Goal: Information Seeking & Learning: Learn about a topic

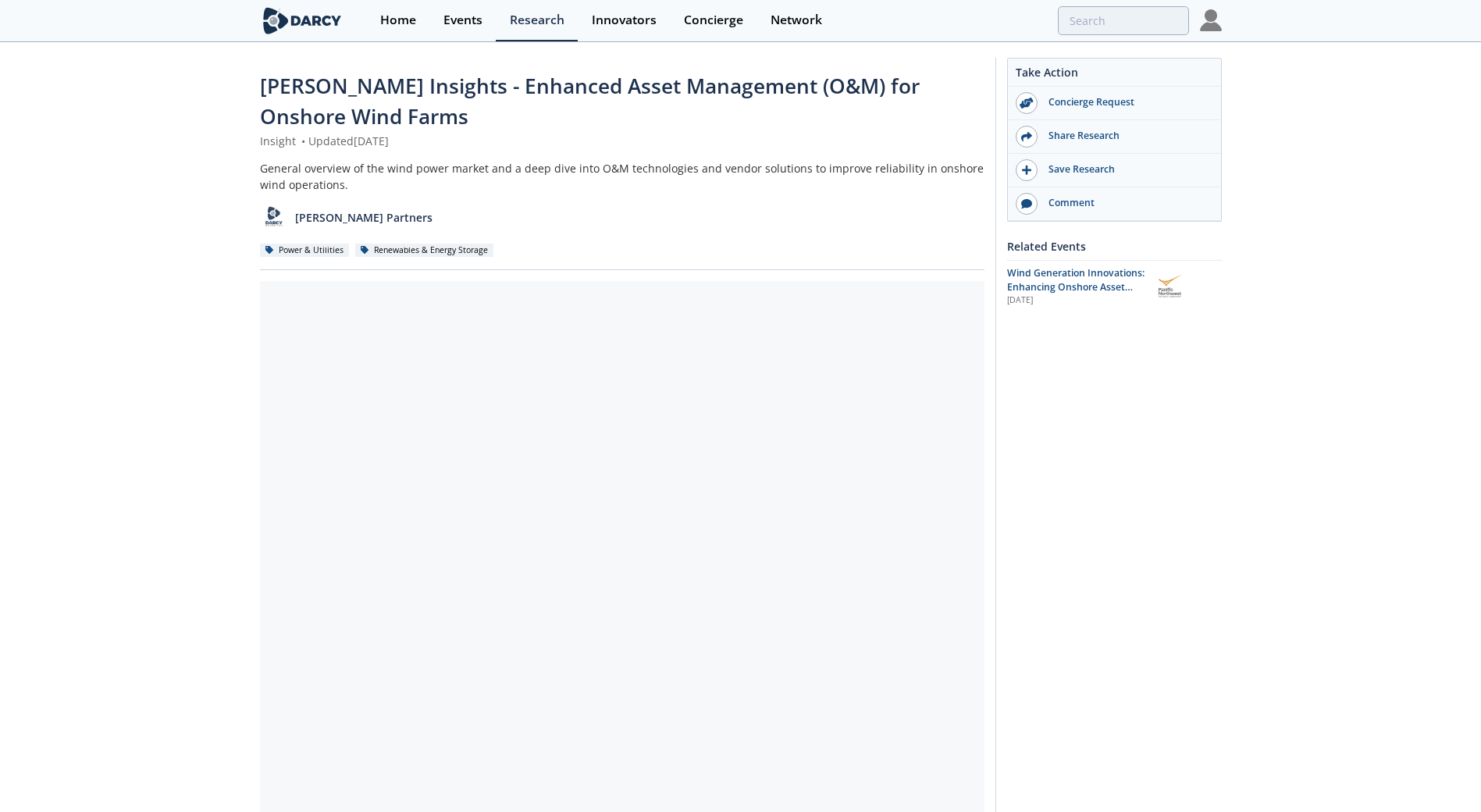
click at [376, 83] on span "[PERSON_NAME] Insights - Enhanced Asset Management (O&M) for Onshore Wind Farms" at bounding box center [590, 101] width 660 height 58
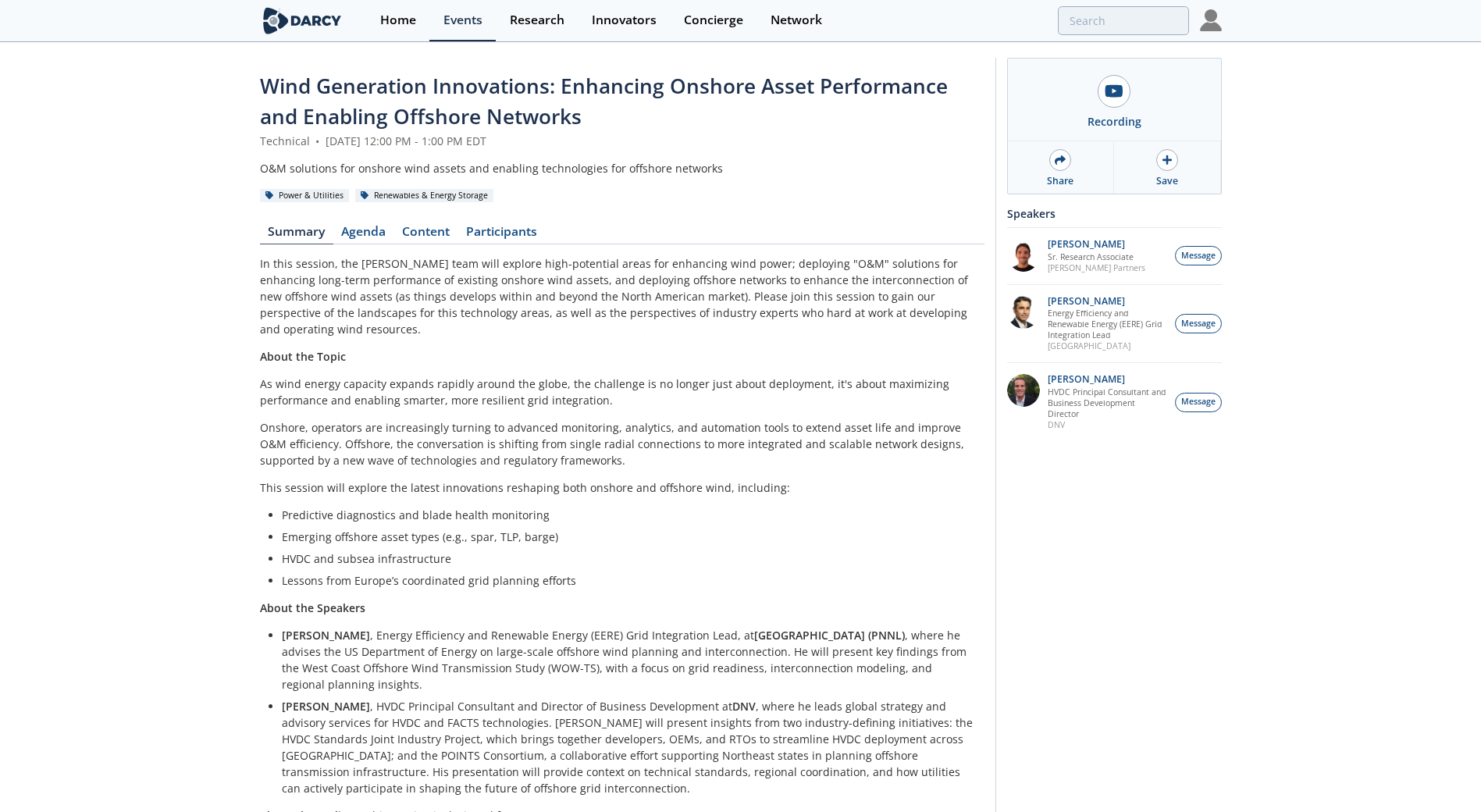
click at [377, 231] on link "Agenda" at bounding box center [364, 235] width 61 height 19
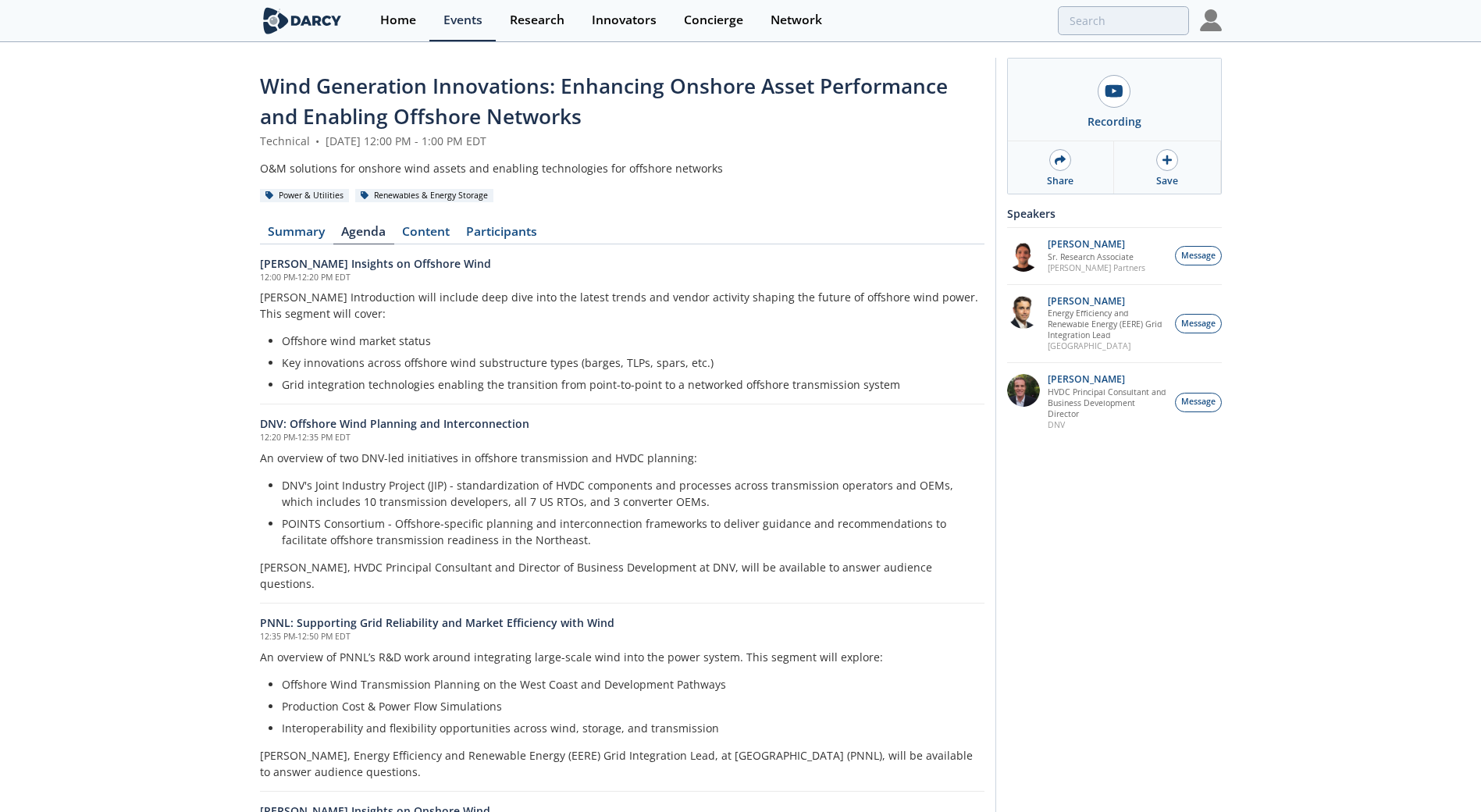
click at [421, 228] on link "Content" at bounding box center [426, 235] width 64 height 19
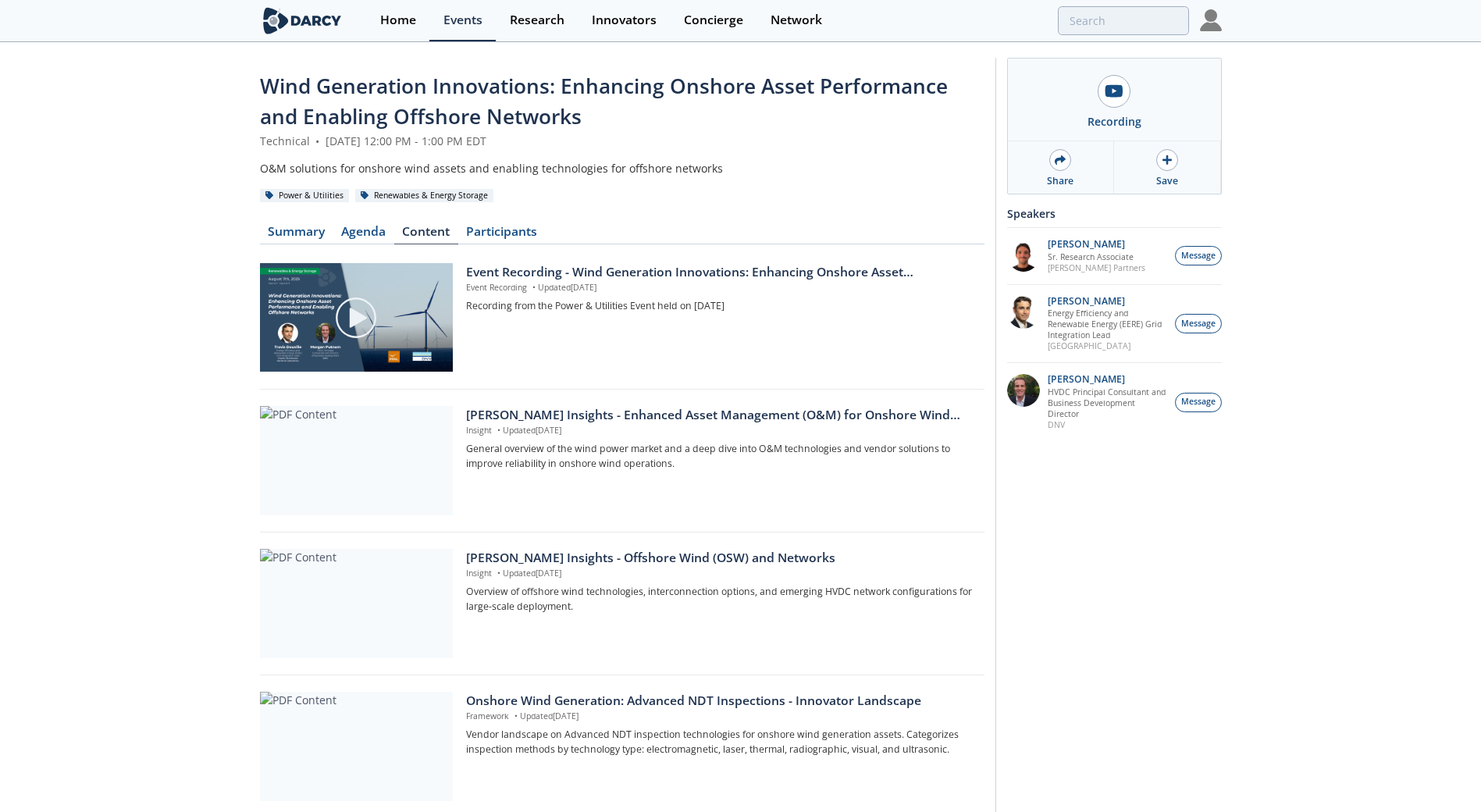
click at [585, 417] on div "[PERSON_NAME] Insights - Enhanced Asset Management (O&M) for Onshore Wind Farms" at bounding box center [719, 415] width 507 height 19
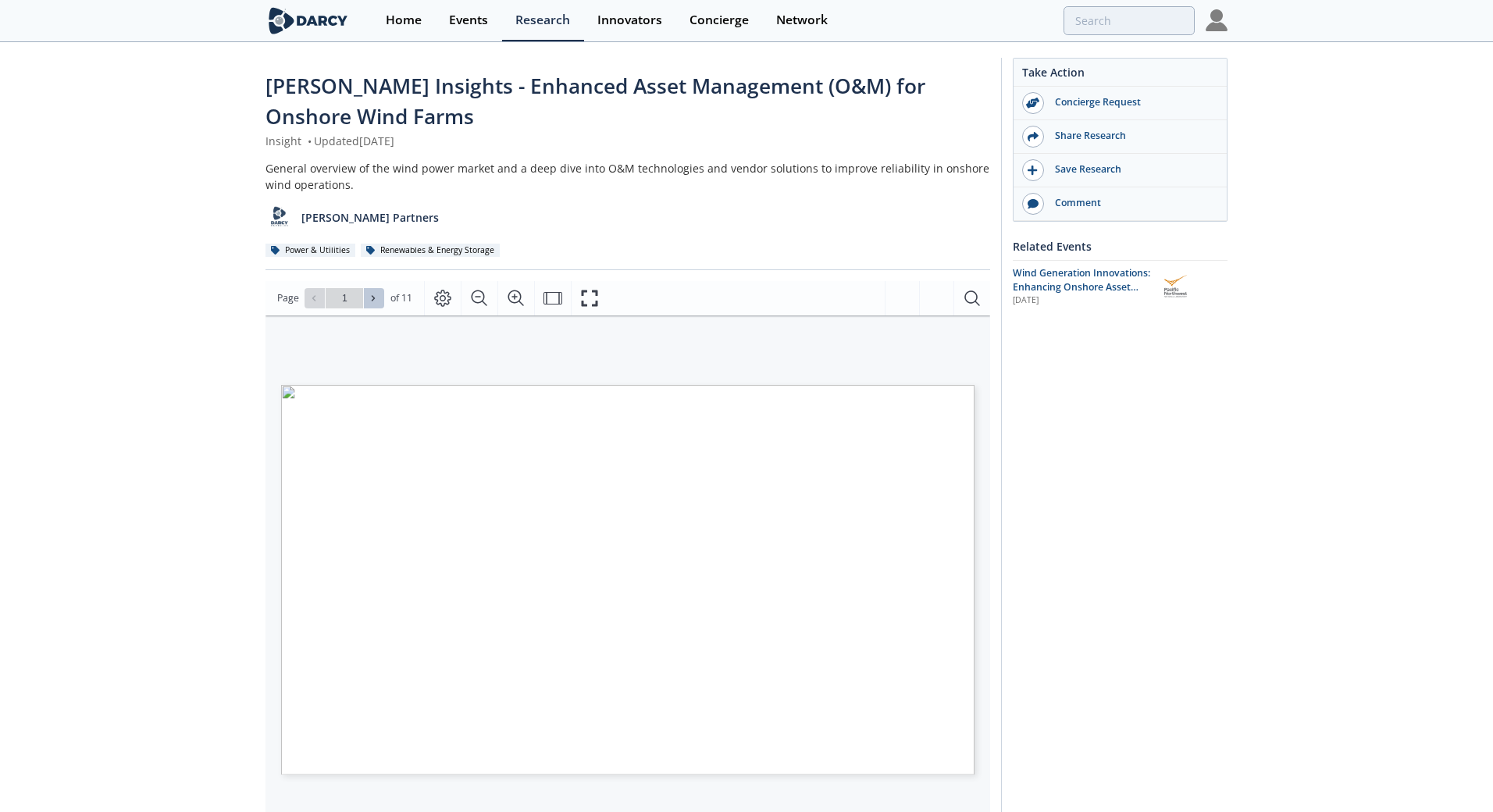
click at [377, 301] on span at bounding box center [374, 299] width 11 height 11
type input "2"
click at [377, 301] on span at bounding box center [374, 299] width 11 height 11
type input "3"
click at [377, 301] on span at bounding box center [374, 299] width 11 height 11
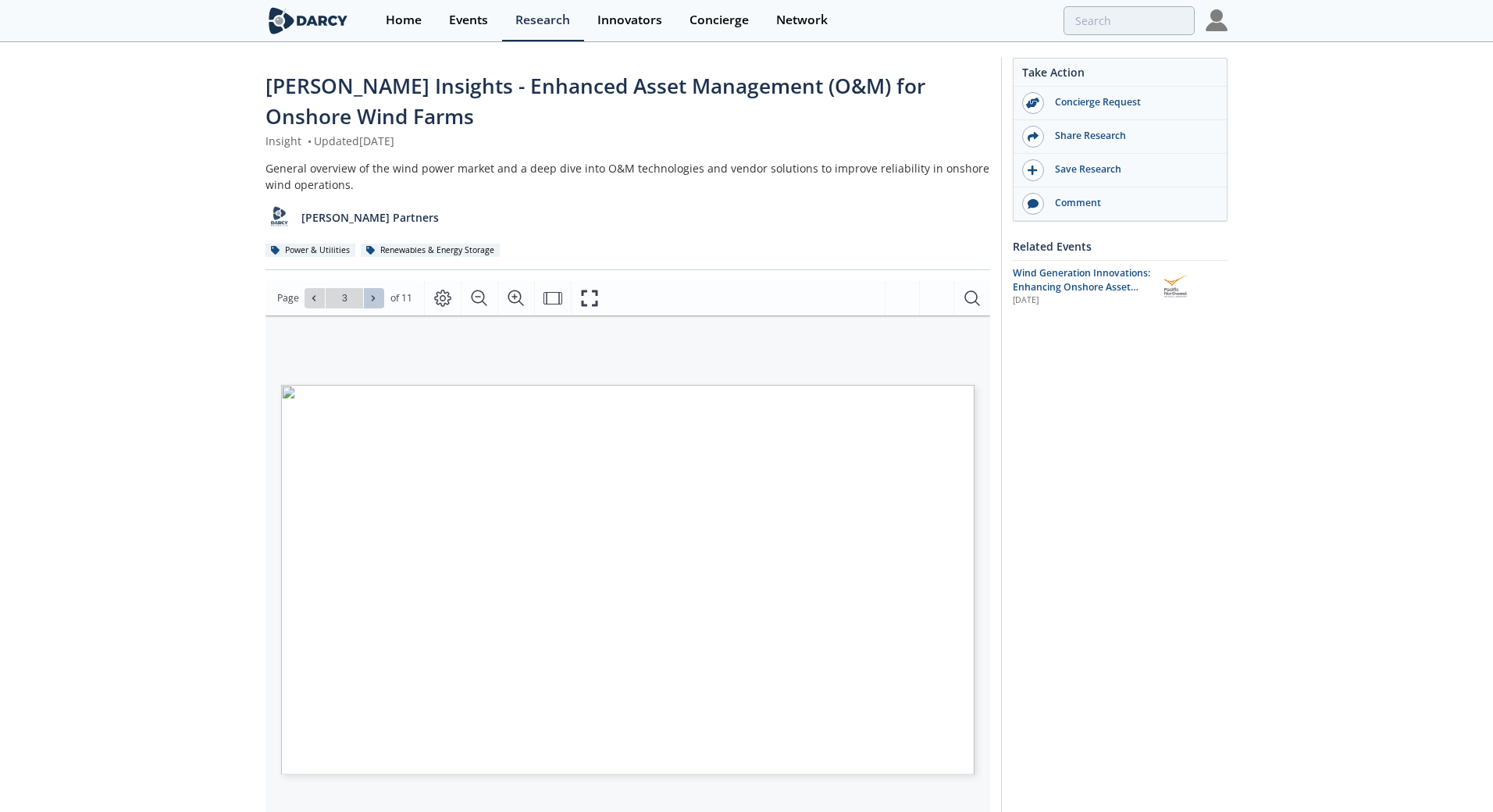
type input "4"
click at [377, 301] on span at bounding box center [374, 299] width 11 height 11
type input "5"
click at [377, 301] on span at bounding box center [374, 299] width 11 height 11
type input "6"
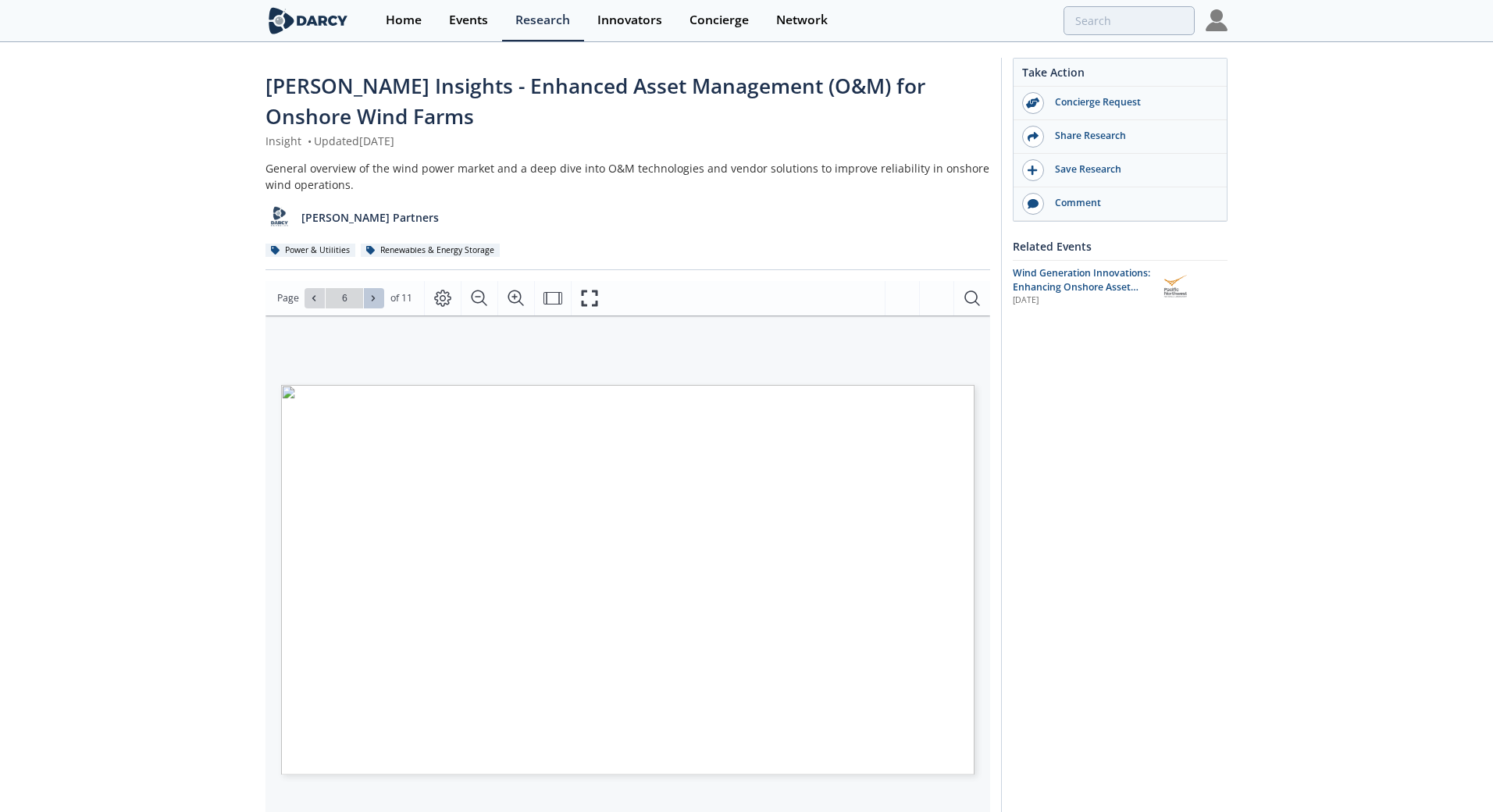
click at [377, 301] on span at bounding box center [374, 299] width 11 height 11
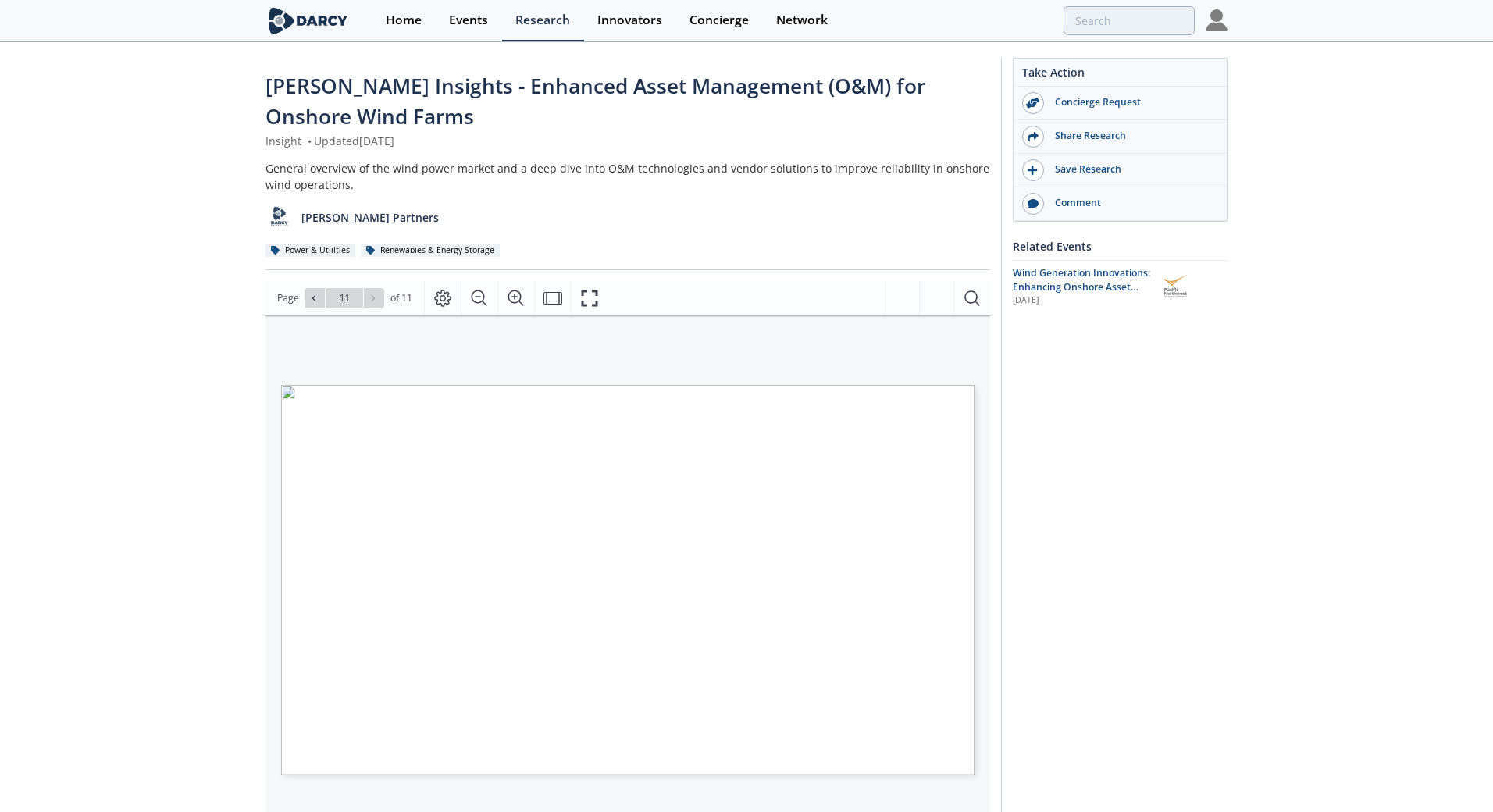
click at [377, 301] on div "Go to Page 11" at bounding box center [344, 298] width 80 height 21
click at [307, 303] on button at bounding box center [315, 298] width 21 height 21
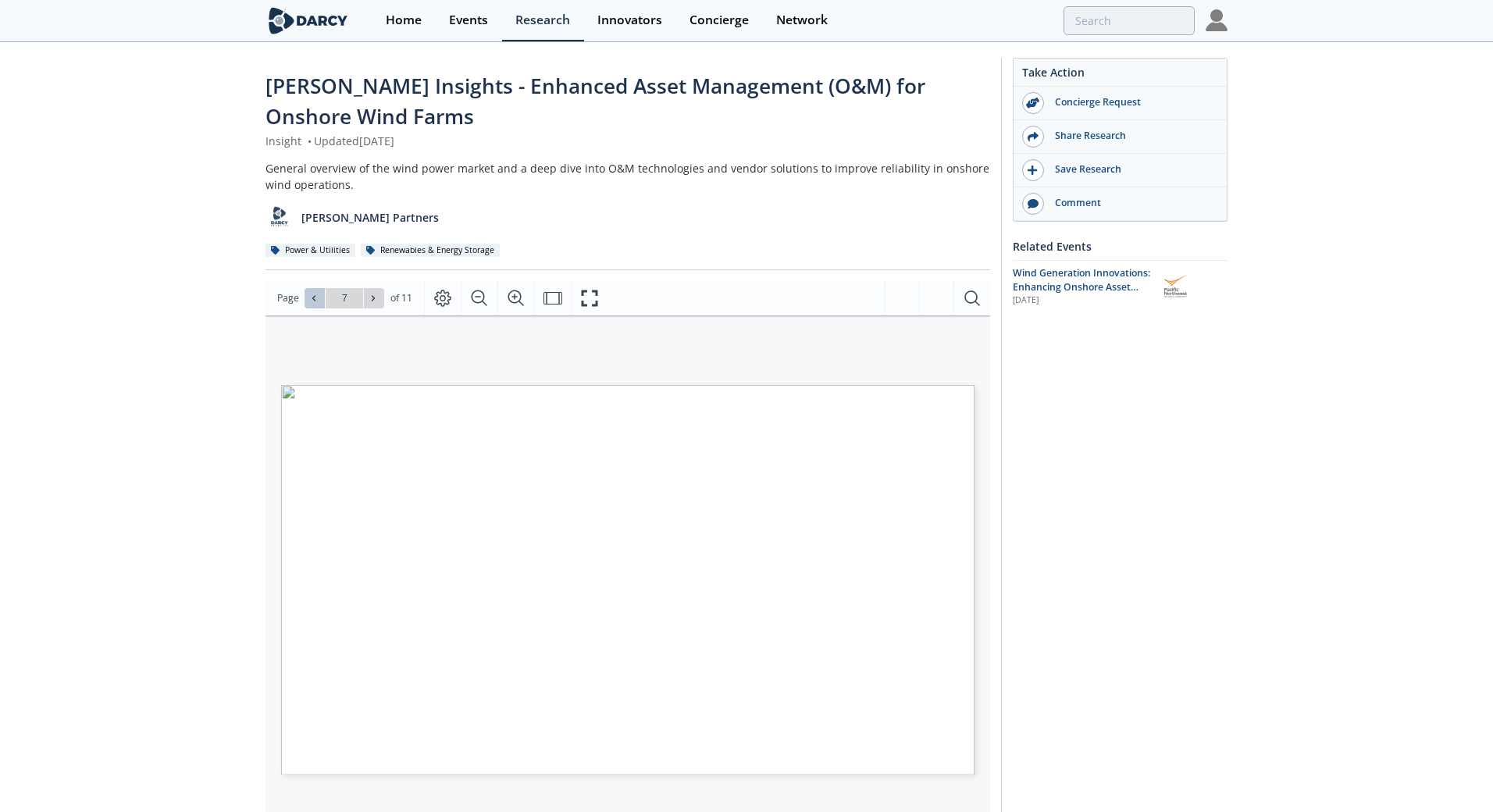
click at [307, 303] on button at bounding box center [315, 298] width 21 height 21
type input "5"
